Goal: Find specific page/section: Find specific page/section

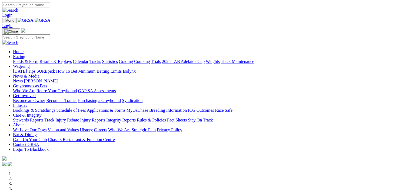
scroll to position [180, 0]
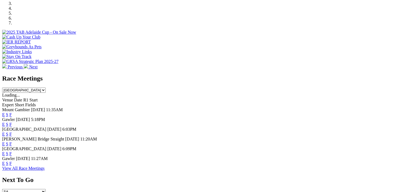
click at [12, 122] on link "F" at bounding box center [10, 124] width 2 height 5
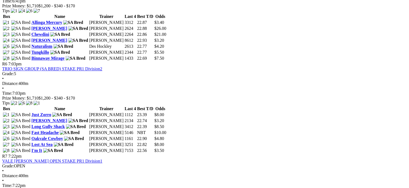
scroll to position [635, 0]
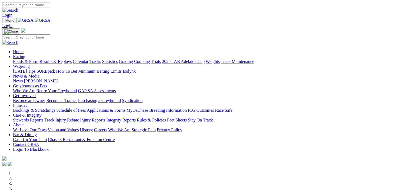
scroll to position [147, 0]
